Goal: Information Seeking & Learning: Get advice/opinions

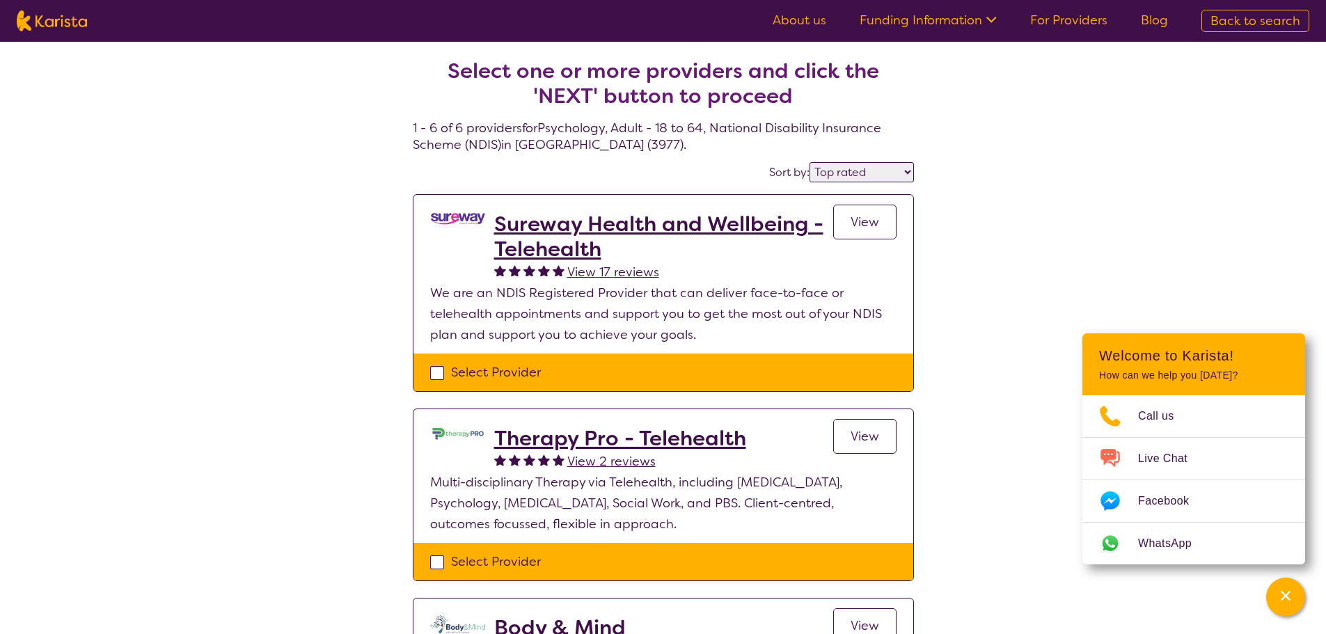
select select "by_score"
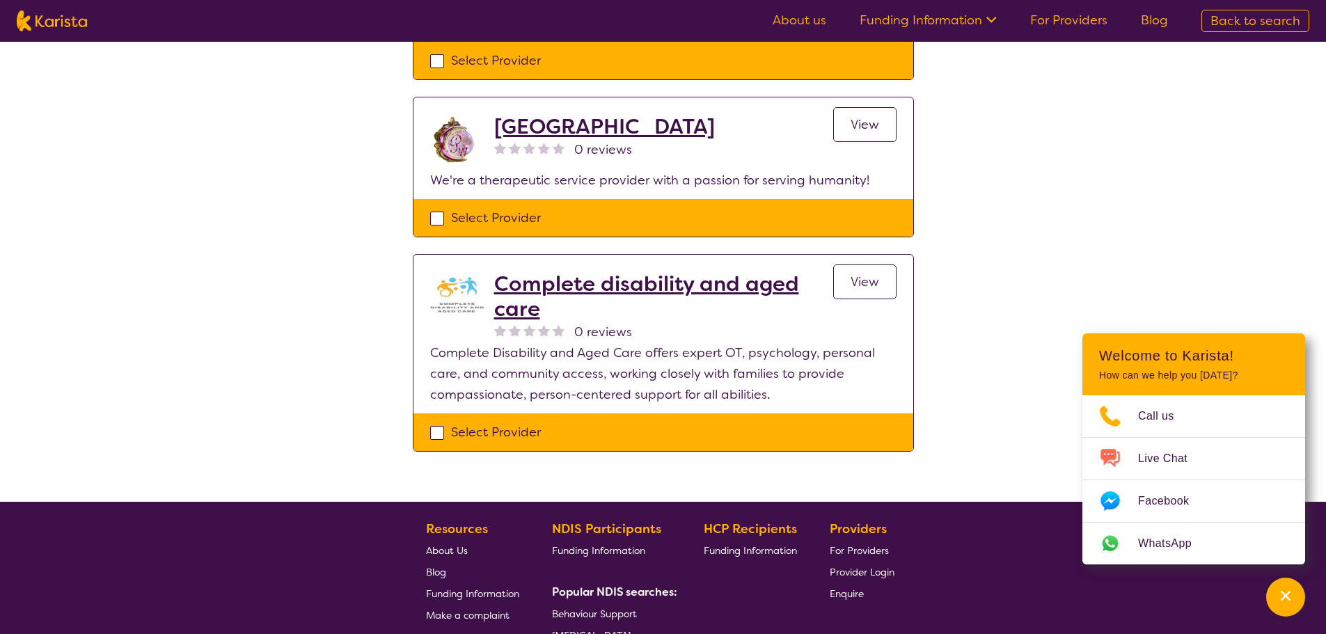
click at [83, 15] on img at bounding box center [52, 20] width 70 height 21
select select "Psychology"
select select "AD"
select select "NDIS"
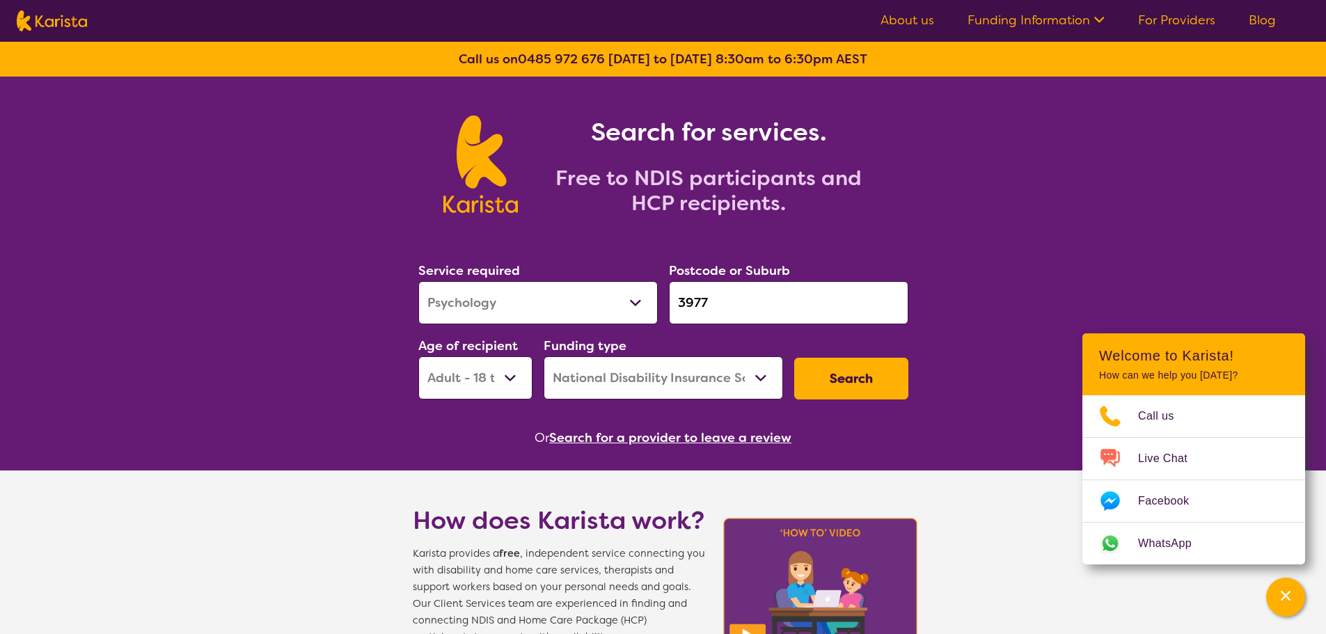
click at [739, 303] on input "3977" at bounding box center [788, 302] width 239 height 43
drag, startPoint x: 560, startPoint y: 295, endPoint x: 553, endPoint y: 298, distance: 7.5
click at [552, 295] on div "Service required Allied Health Assistant Assessment ([MEDICAL_DATA] or [MEDICAL…" at bounding box center [663, 330] width 501 height 150
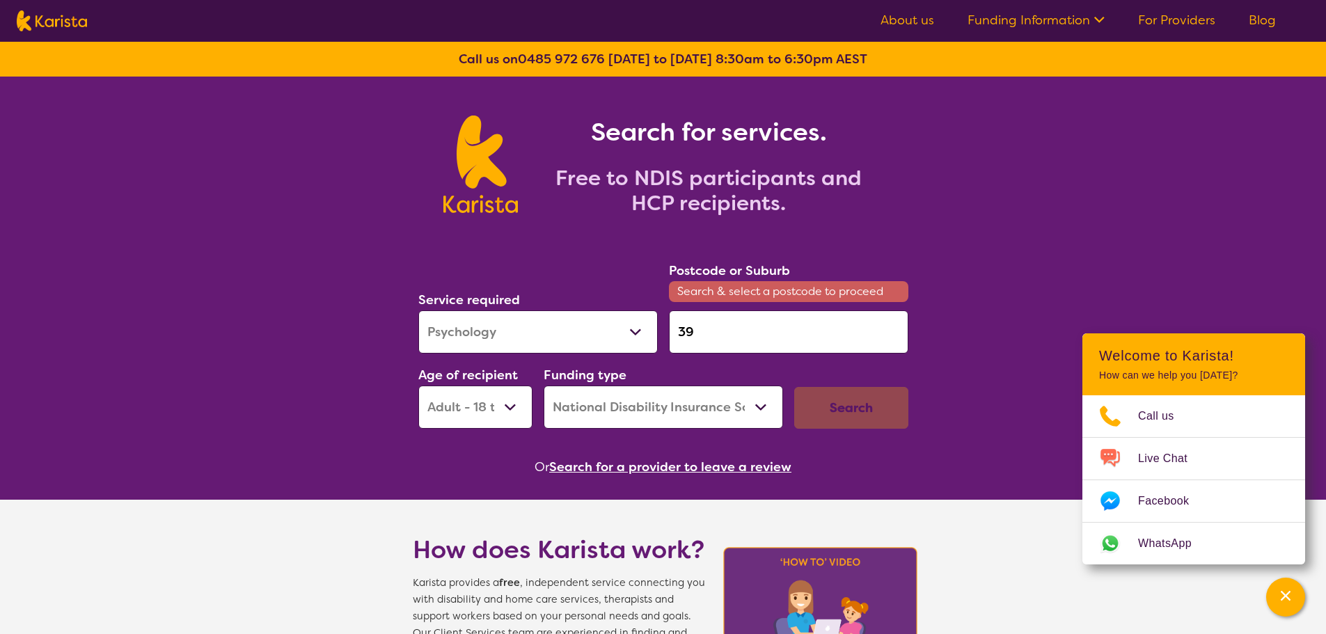
type input "3"
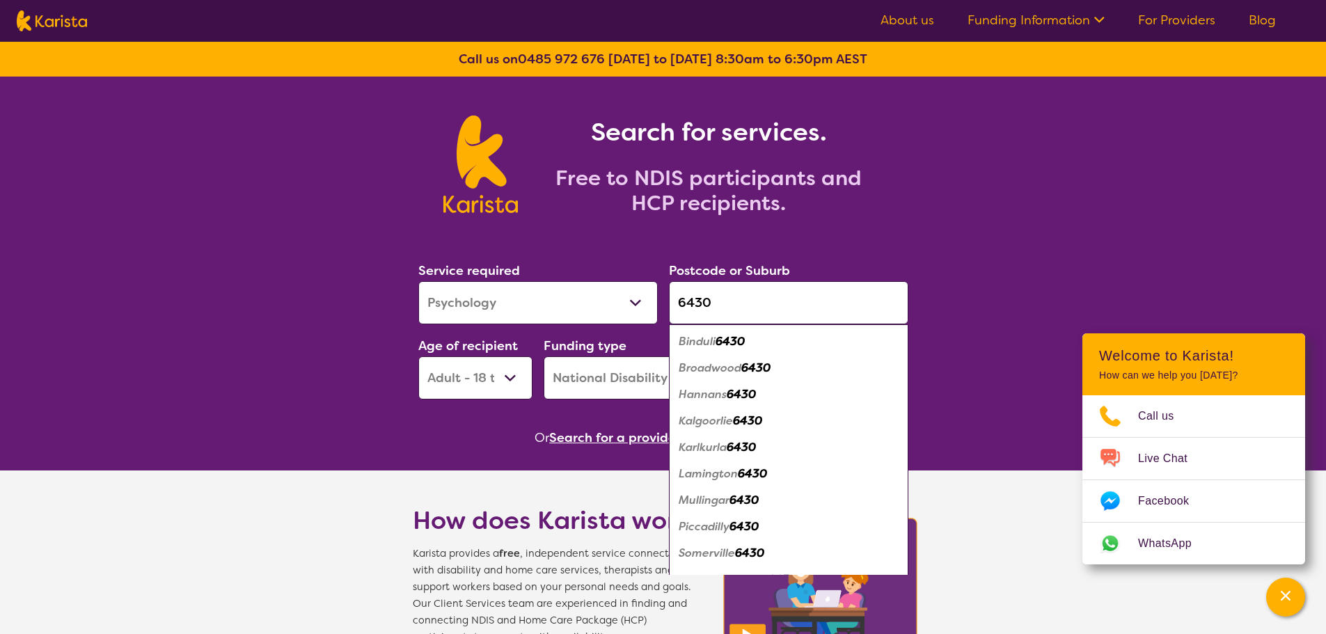
type input "6430"
click at [461, 372] on select "Early Childhood - 0 to 9 Child - 10 to 11 Adolescent - 12 to 17 Adult - 18 to 6…" at bounding box center [475, 377] width 114 height 43
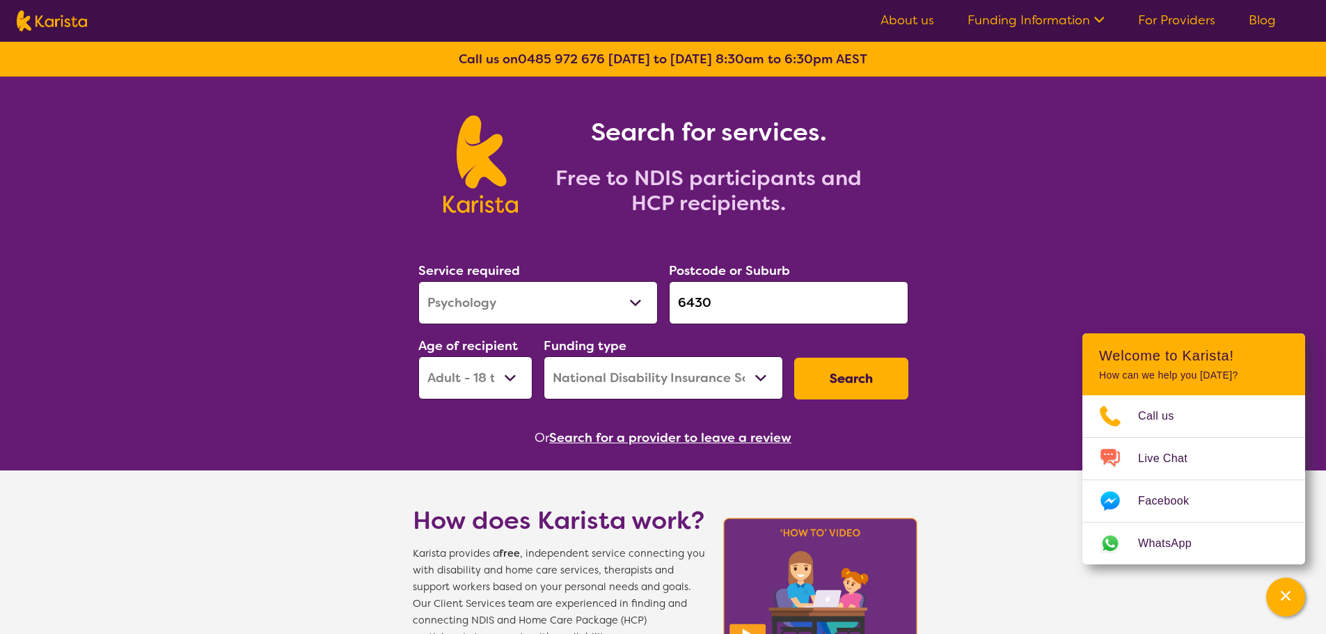
click at [503, 309] on select "Allied Health Assistant Assessment ([MEDICAL_DATA] or [MEDICAL_DATA]) Behaviour…" at bounding box center [537, 302] width 239 height 43
select select "Support worker"
click at [418, 281] on select "Allied Health Assistant Assessment ([MEDICAL_DATA] or [MEDICAL_DATA]) Behaviour…" at bounding box center [537, 302] width 239 height 43
click at [844, 372] on button "Search" at bounding box center [851, 379] width 114 height 42
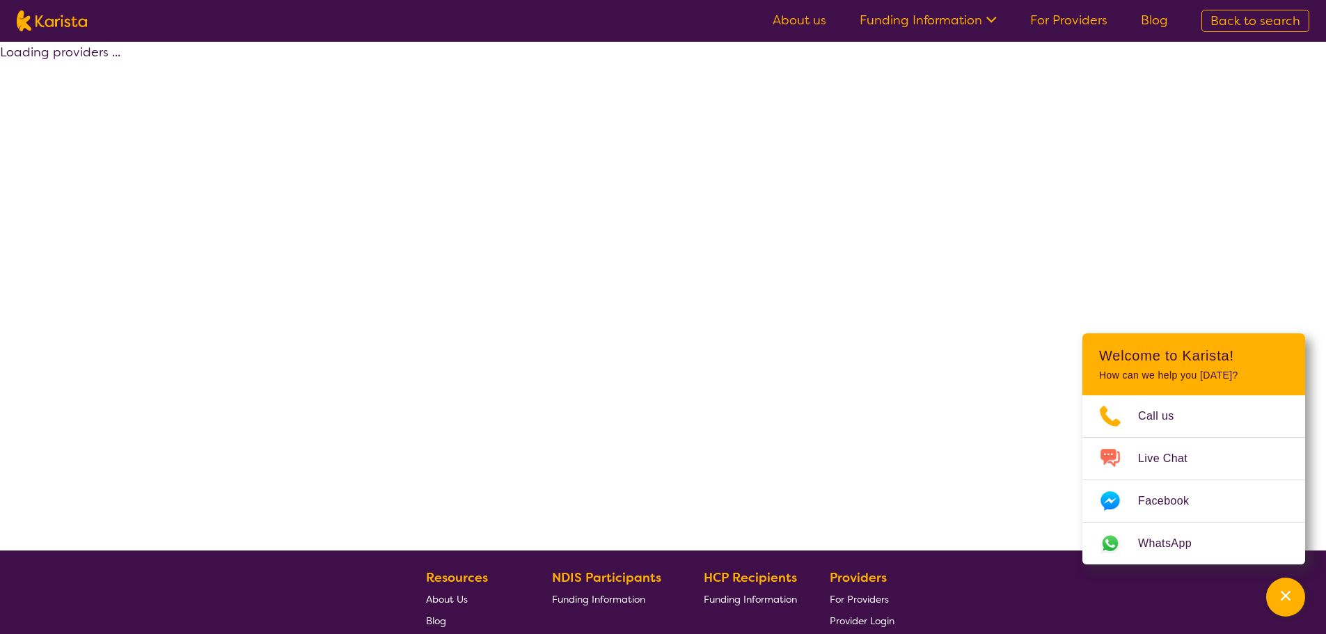
select select "NDIS"
select select "Support worker"
select select "AD"
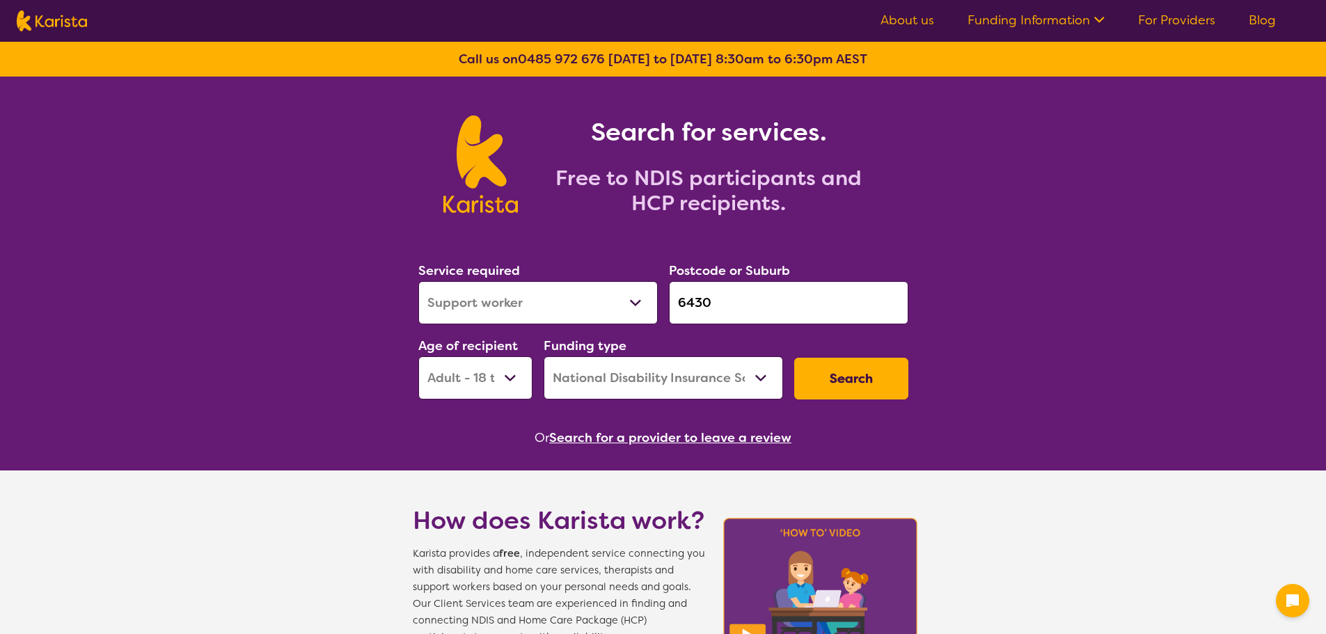
select select "Support worker"
select select "AD"
select select "NDIS"
click at [464, 319] on select "Allied Health Assistant Assessment ([MEDICAL_DATA] or [MEDICAL_DATA]) Behaviour…" at bounding box center [537, 302] width 239 height 43
select select "[MEDICAL_DATA]"
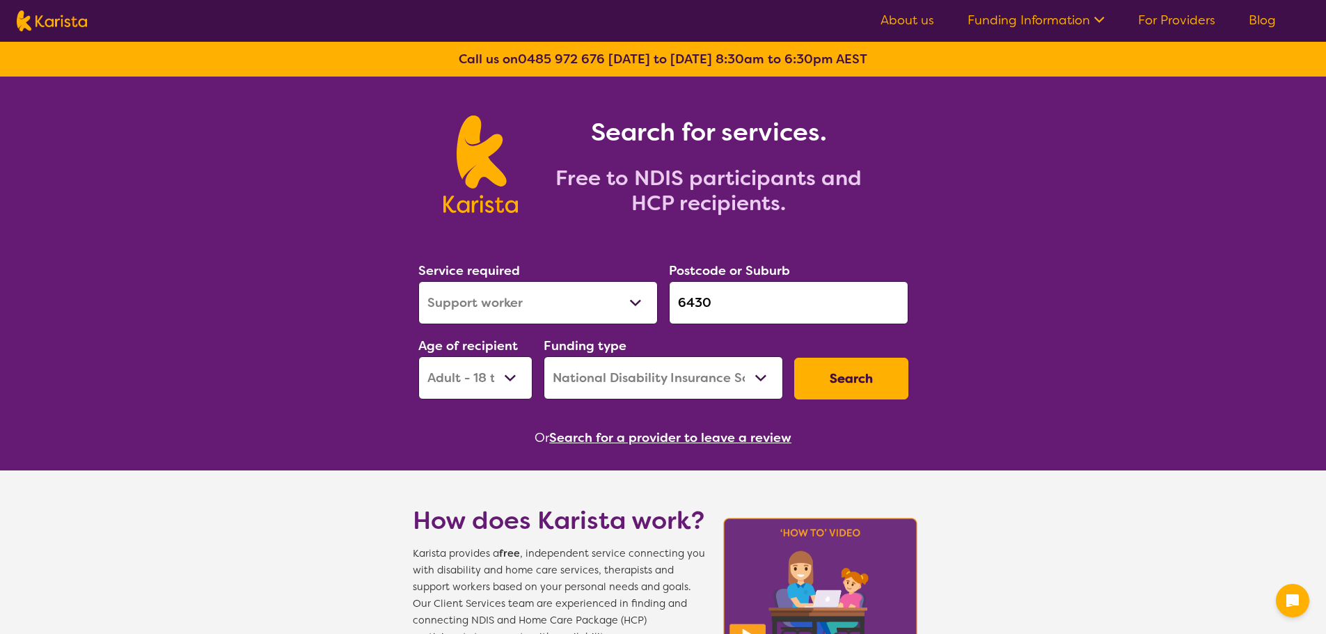
click at [418, 281] on select "Allied Health Assistant Assessment ([MEDICAL_DATA] or [MEDICAL_DATA]) Behaviour…" at bounding box center [537, 302] width 239 height 43
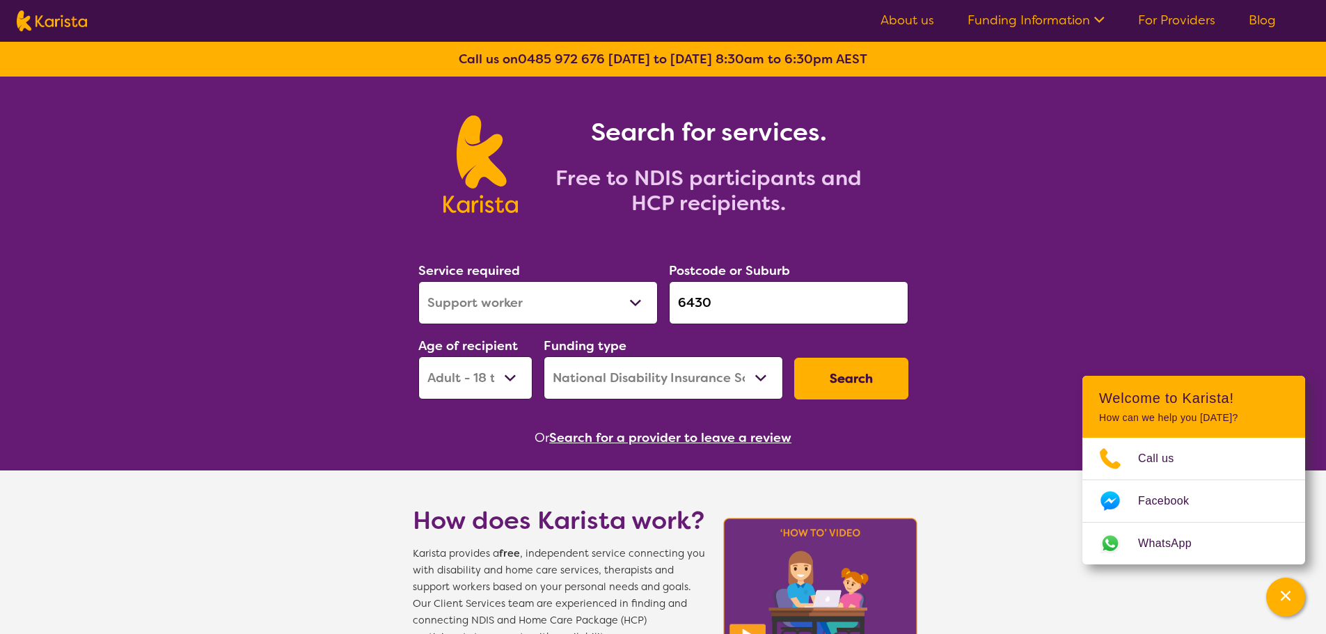
click at [738, 297] on input "6430" at bounding box center [788, 302] width 239 height 43
drag, startPoint x: 588, startPoint y: 311, endPoint x: 553, endPoint y: 315, distance: 34.4
click at [554, 313] on div "Service required Allied Health Assistant Assessment (ADHD or Autism) Behaviour …" at bounding box center [663, 330] width 501 height 150
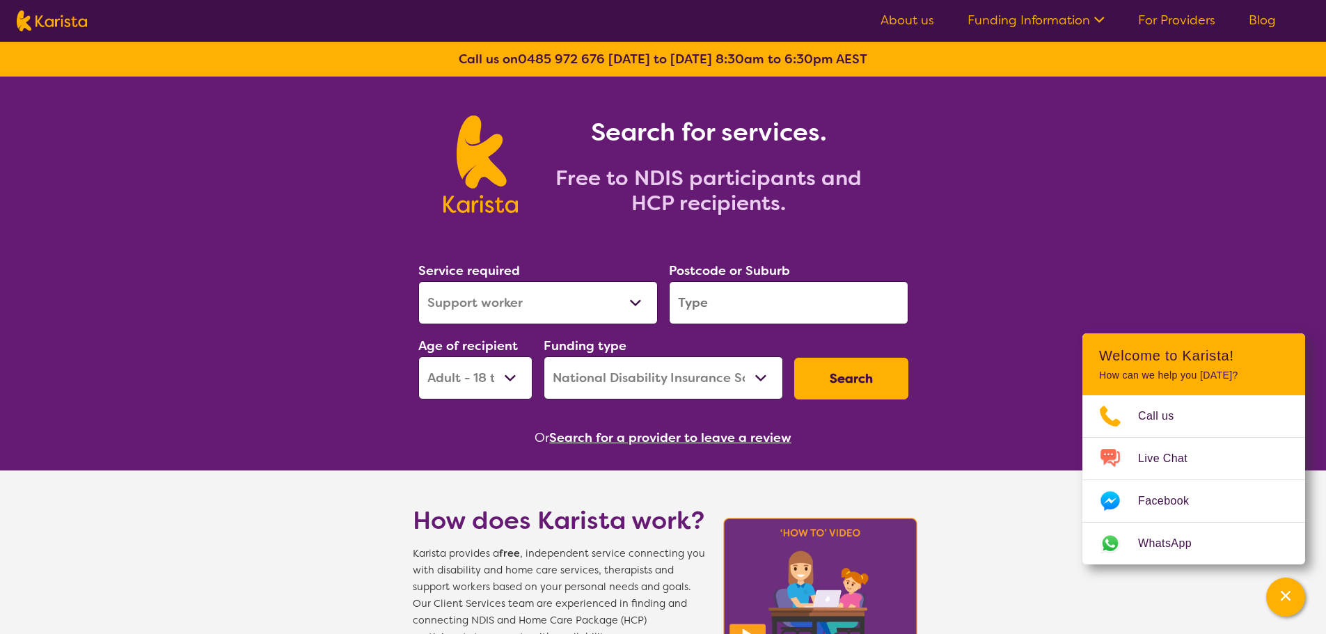
click at [815, 308] on input "search" at bounding box center [788, 302] width 239 height 43
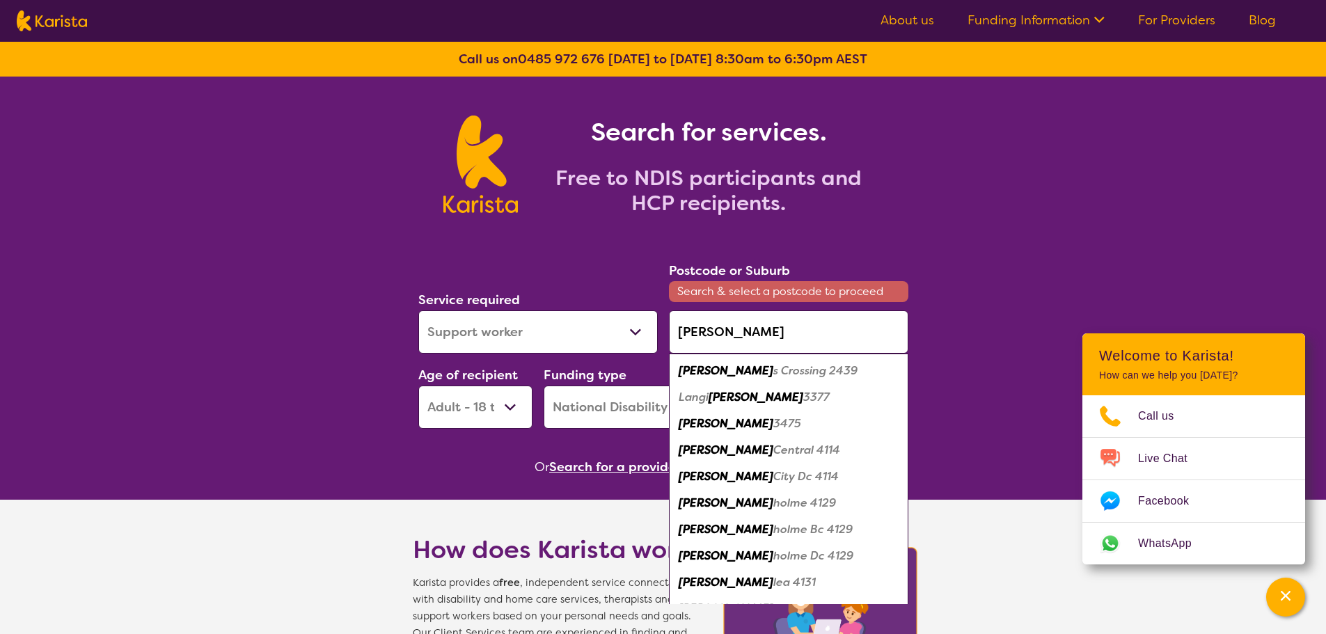
click at [700, 420] on em "Logan" at bounding box center [726, 423] width 95 height 15
type input "3475"
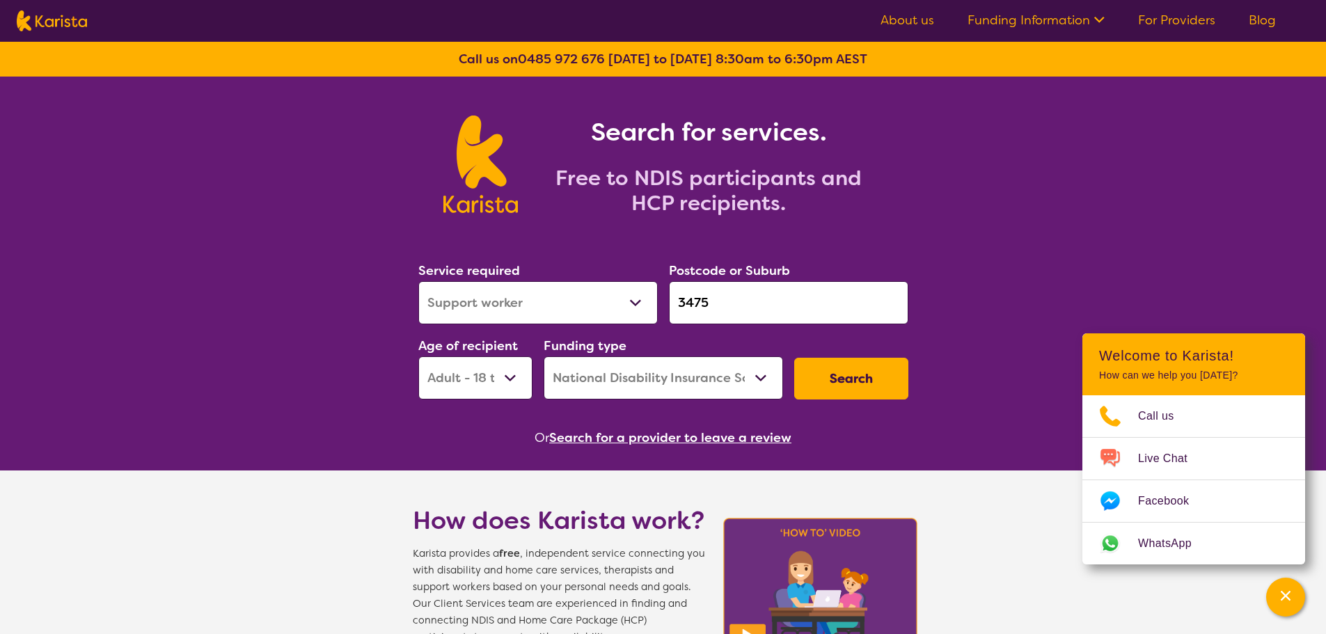
click at [878, 368] on button "Search" at bounding box center [851, 379] width 114 height 42
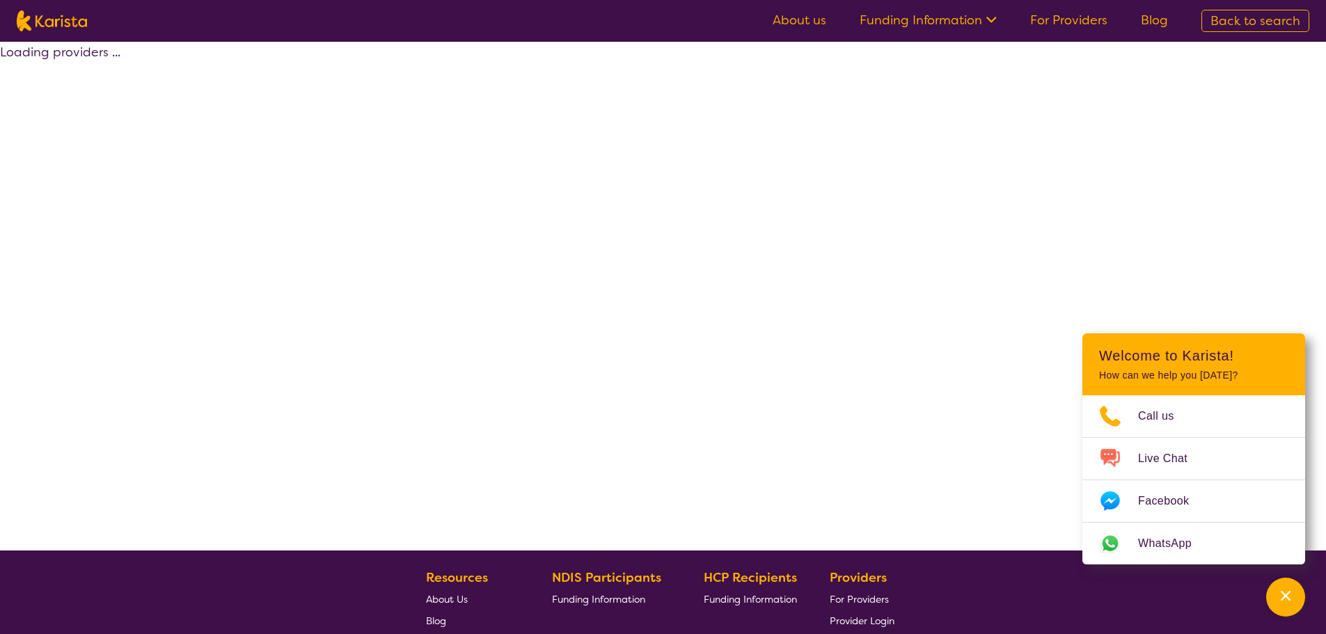
select select "by_score"
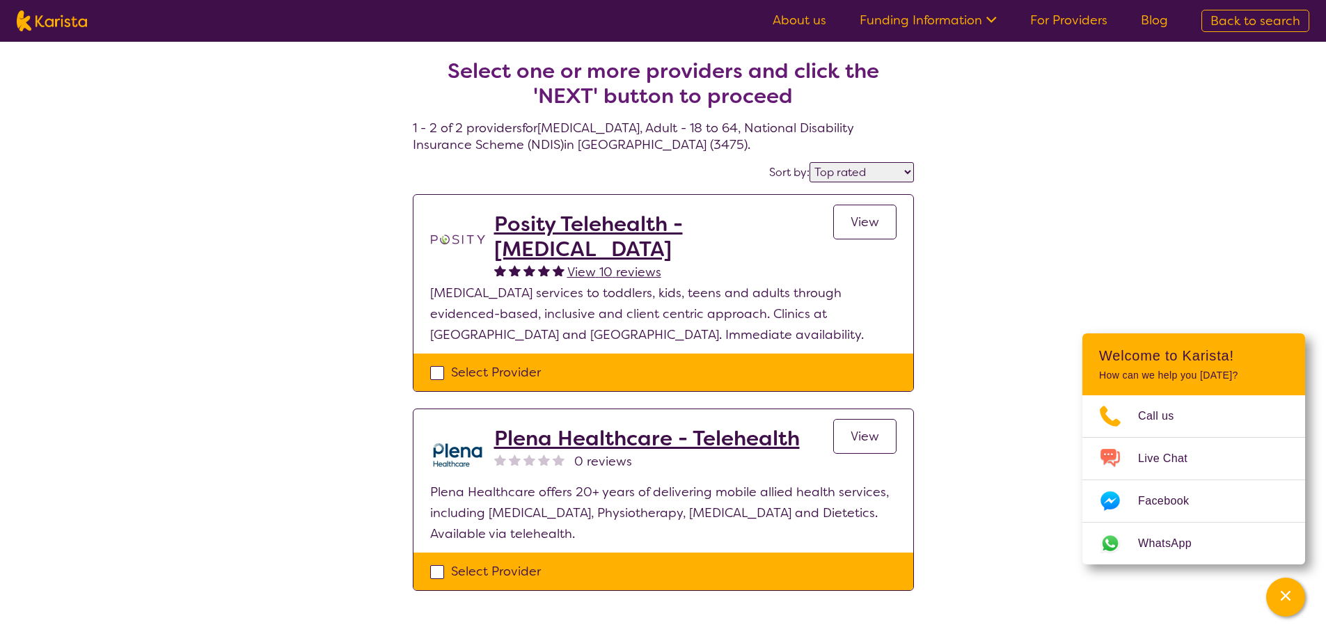
select select "[MEDICAL_DATA]"
select select "AD"
select select "NDIS"
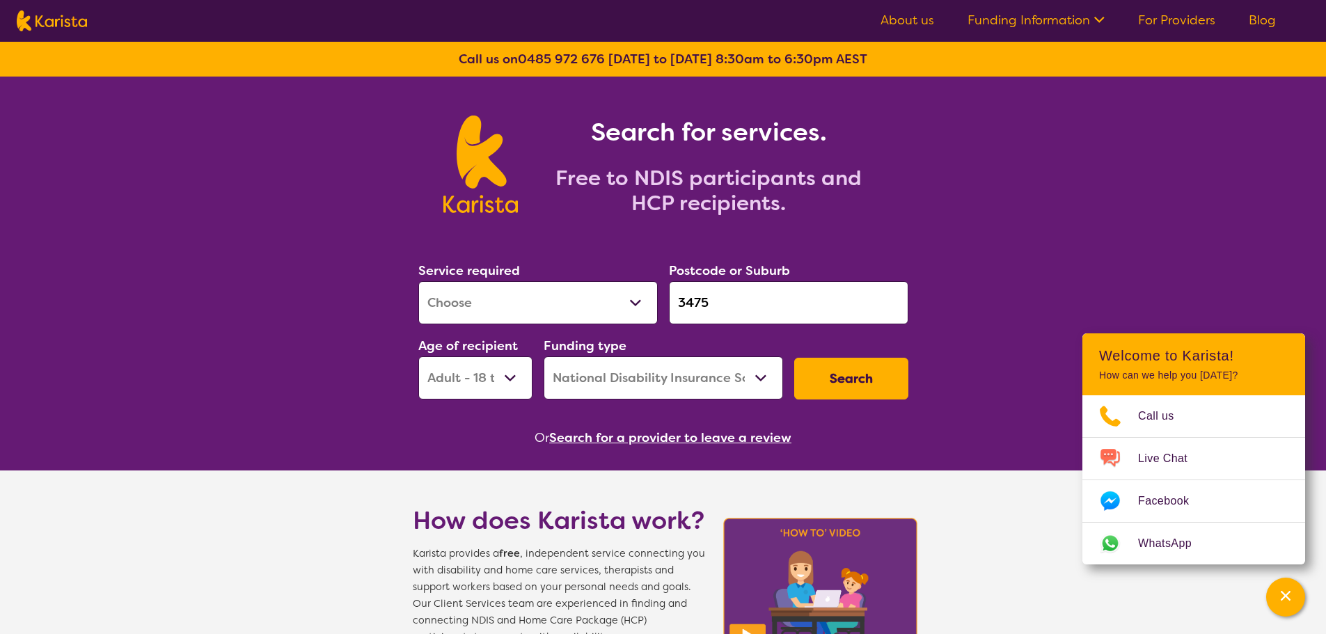
click at [475, 375] on select "Early Childhood - 0 to 9 Child - 10 to 11 Adolescent - 12 to 17 Adult - 18 to 6…" at bounding box center [475, 377] width 114 height 43
select select "CH"
click at [418, 356] on select "Early Childhood - 0 to 9 Child - 10 to 11 Adolescent - 12 to 17 Adult - 18 to 6…" at bounding box center [475, 377] width 114 height 43
click at [828, 369] on button "Search" at bounding box center [851, 379] width 114 height 42
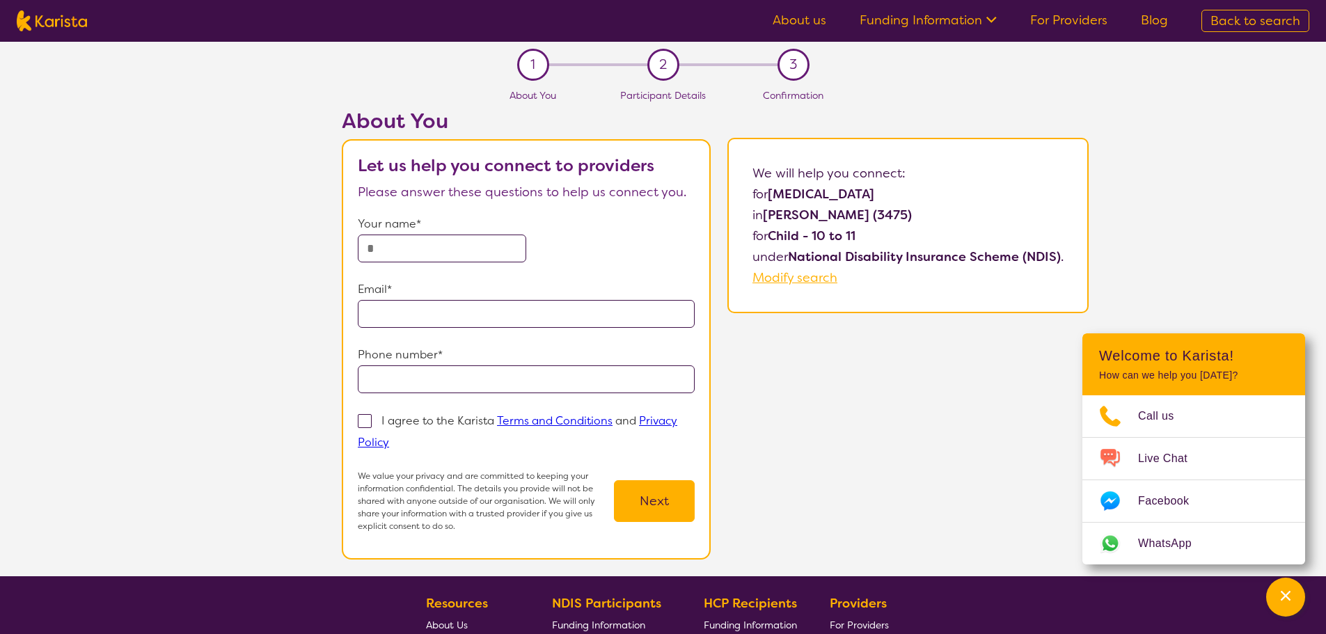
select select "[MEDICAL_DATA]"
select select "CH"
select select "NDIS"
